Goal: Find specific page/section: Find specific page/section

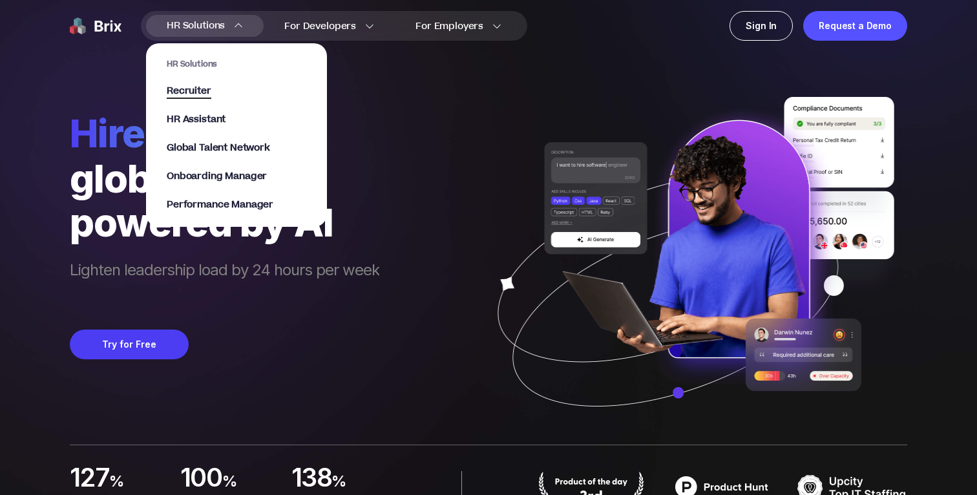
click at [190, 94] on span "Recruiter" at bounding box center [189, 91] width 45 height 15
click at [197, 91] on span "Recruiter" at bounding box center [189, 91] width 45 height 15
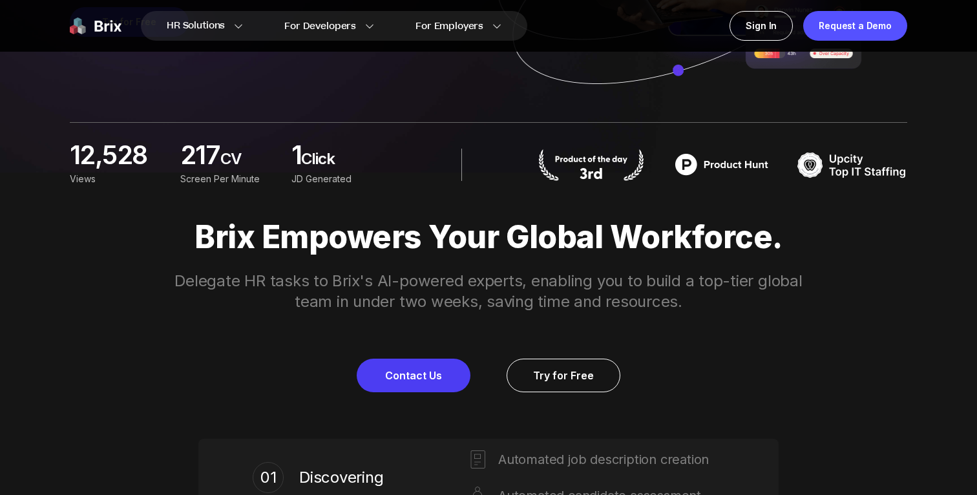
scroll to position [344, 0]
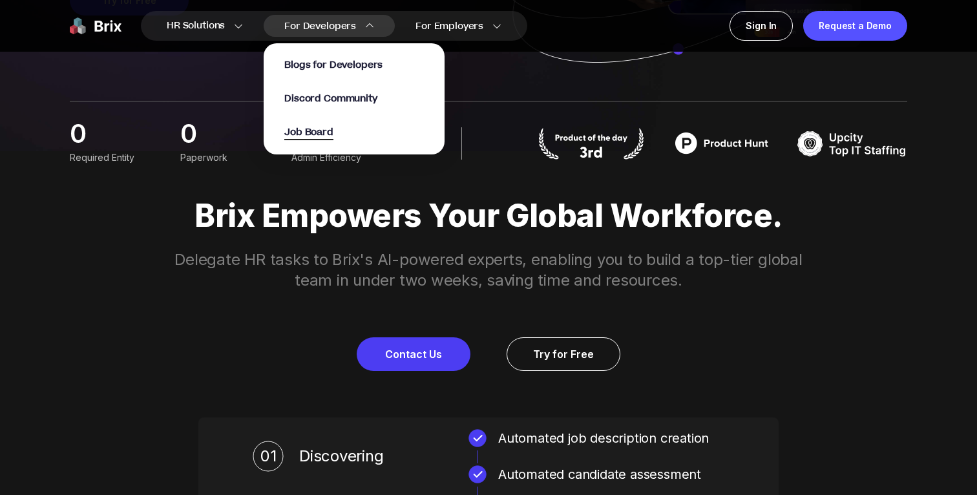
click at [297, 136] on span "Job Board" at bounding box center [308, 132] width 49 height 15
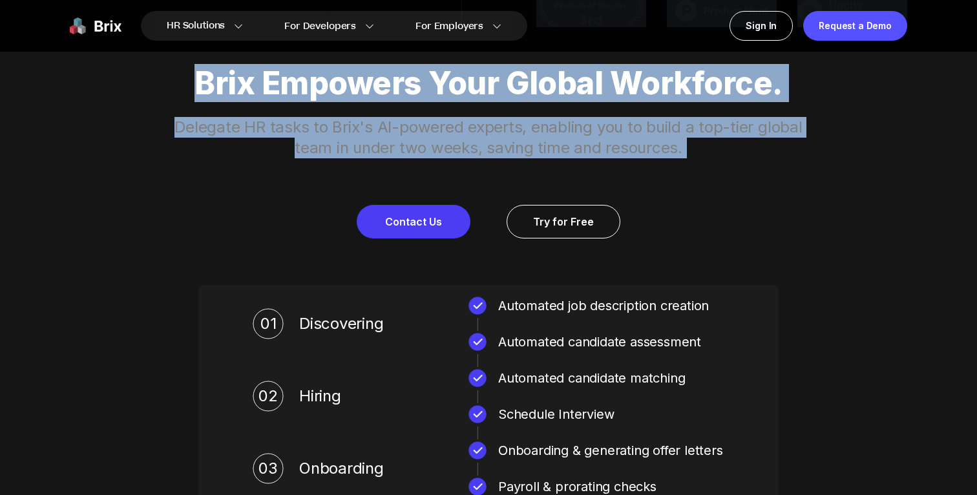
scroll to position [0, 0]
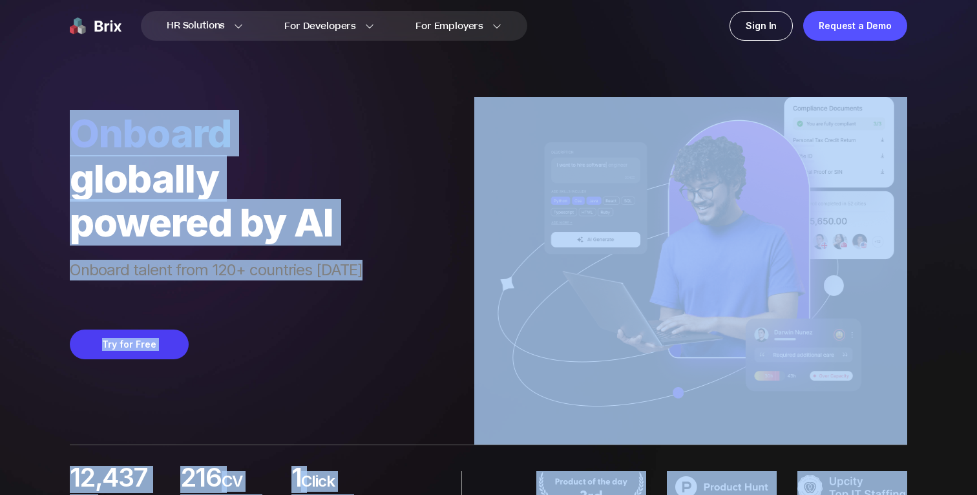
drag, startPoint x: 132, startPoint y: 215, endPoint x: 510, endPoint y: 101, distance: 395.1
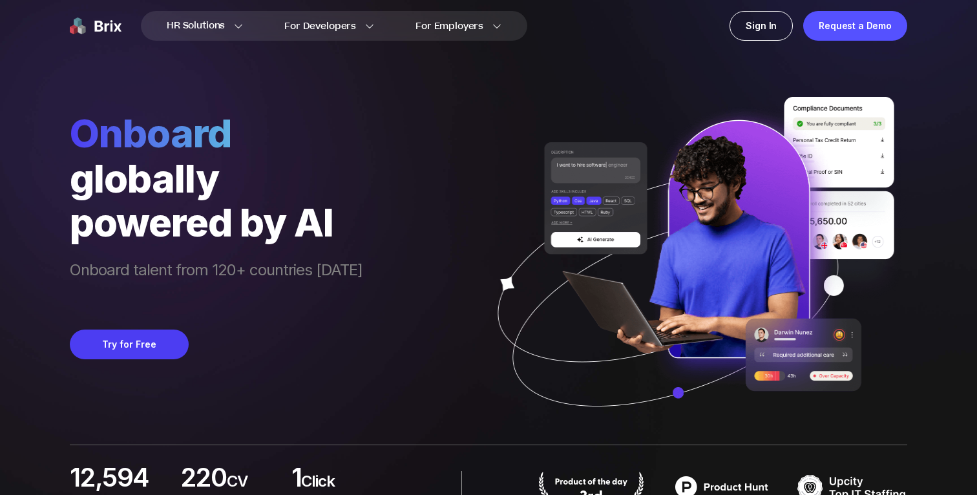
click at [148, 151] on span "Onboard" at bounding box center [216, 133] width 293 height 47
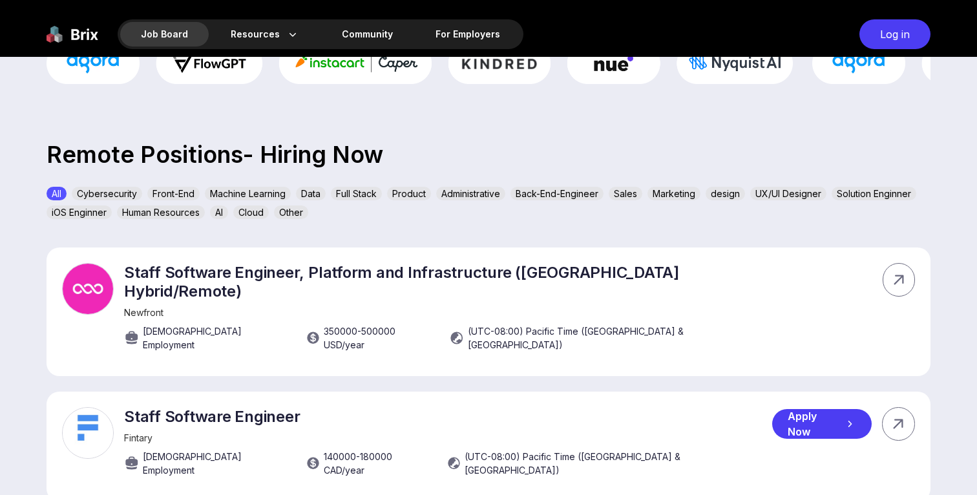
scroll to position [355, 0]
